Goal: Task Accomplishment & Management: Use online tool/utility

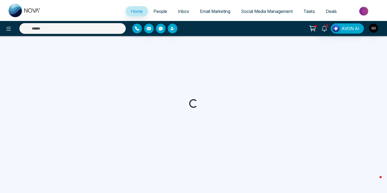
select select "*"
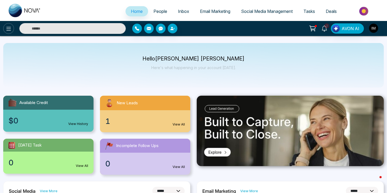
click at [8, 26] on icon at bounding box center [8, 29] width 6 height 6
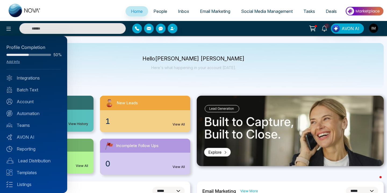
click at [33, 119] on div "Profile Completion 50% Add Info Integrations Batch Text Account Automation Team…" at bounding box center [33, 114] width 67 height 157
click at [33, 117] on div "Profile Completion 50% Add Info Integrations Batch Text Account Automation Team…" at bounding box center [33, 114] width 67 height 157
click at [33, 114] on link "Automation" at bounding box center [33, 113] width 54 height 6
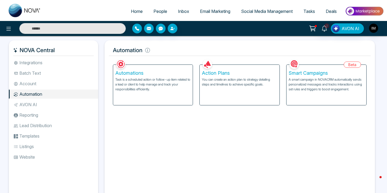
click at [215, 84] on p "You can create an action plan to strategy detailing steps and timelines to achi…" at bounding box center [240, 82] width 76 height 10
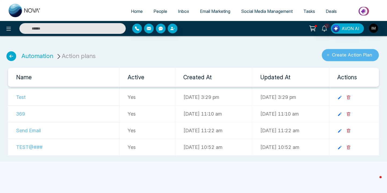
click at [338, 57] on button "Create Action Plan" at bounding box center [350, 55] width 57 height 12
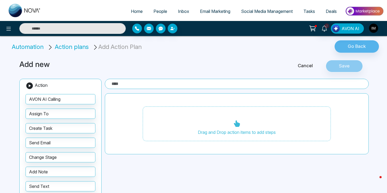
scroll to position [42, 0]
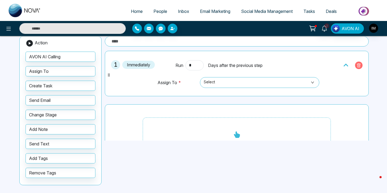
click at [357, 65] on icon "button" at bounding box center [359, 65] width 4 height 4
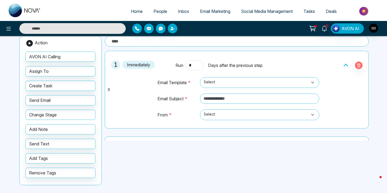
scroll to position [57, 0]
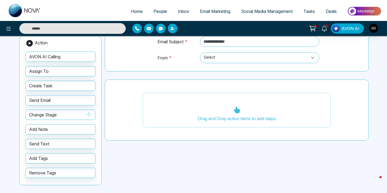
click at [48, 114] on button "Change Stage" at bounding box center [61, 115] width 70 height 10
drag, startPoint x: 48, startPoint y: 114, endPoint x: 191, endPoint y: 112, distance: 142.7
click at [191, 112] on div "Add new Cancel Save Action AVON AI Calling Assign To Create Task Send Email Cha…" at bounding box center [193, 102] width 355 height 182
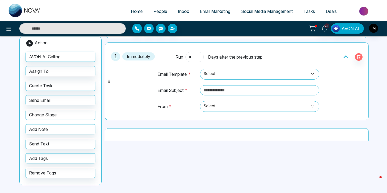
scroll to position [11, 0]
